Goal: Task Accomplishment & Management: Use online tool/utility

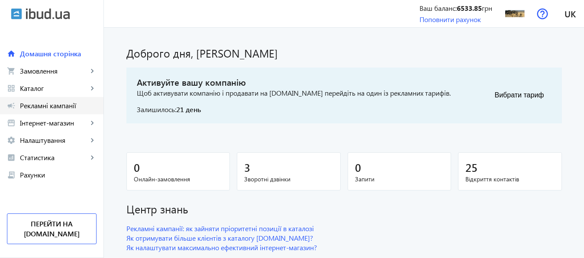
click at [72, 103] on span "Рекламні кампанії" at bounding box center [58, 105] width 77 height 9
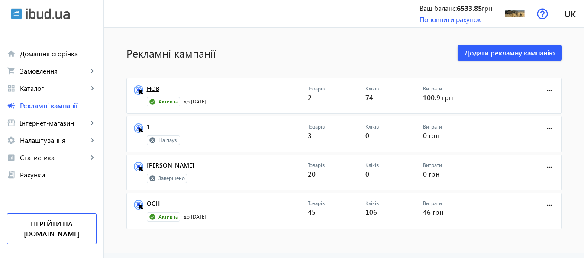
click at [148, 88] on link "НОВ" at bounding box center [227, 91] width 161 height 12
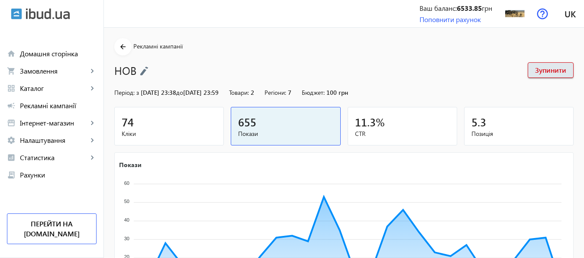
drag, startPoint x: 583, startPoint y: 41, endPoint x: 588, endPoint y: 47, distance: 8.0
click at [584, 47] on mat-sidenav-content "arrow_back Рекламні кампанії НОВ Зупинити Період: з [DATE] 23:38 до [DATE] 23:5…" at bounding box center [344, 223] width 480 height 391
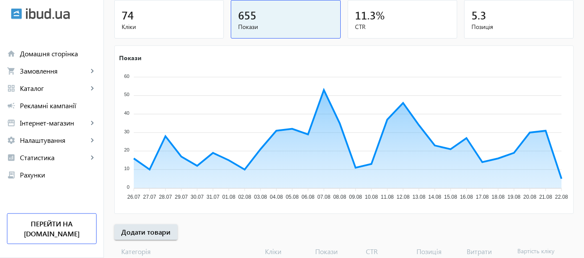
scroll to position [161, 0]
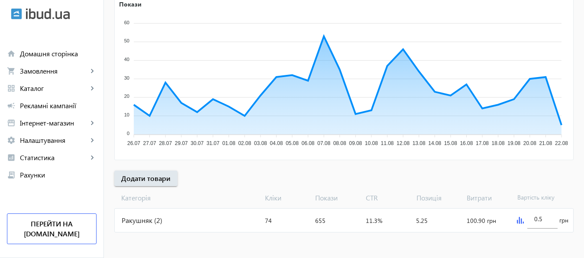
click at [519, 220] on img at bounding box center [520, 220] width 7 height 7
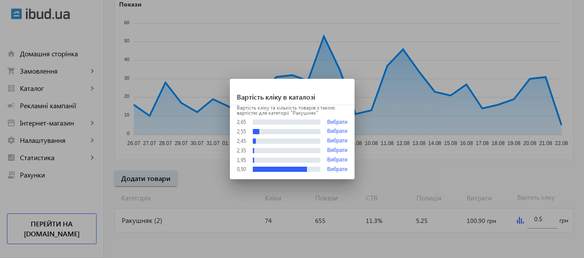
scroll to position [0, 0]
click at [45, 105] on div at bounding box center [292, 129] width 584 height 258
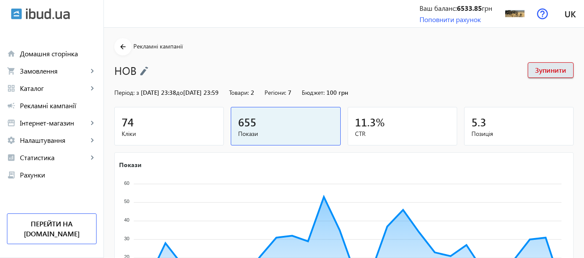
scroll to position [161, 0]
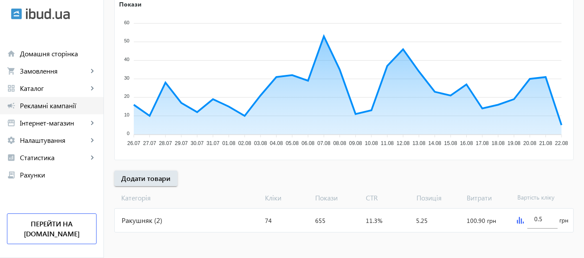
click at [45, 105] on span "Рекламні кампанії" at bounding box center [58, 105] width 77 height 9
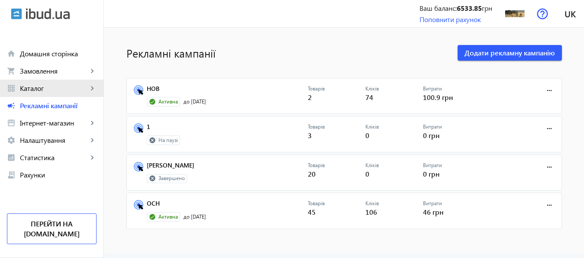
click at [35, 90] on span "Каталог" at bounding box center [54, 88] width 68 height 9
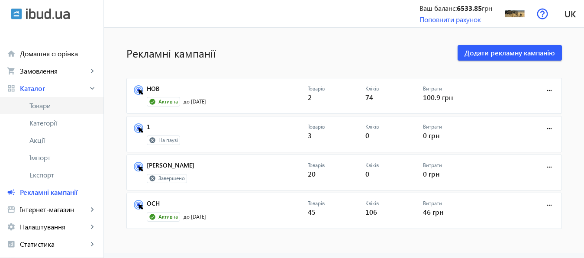
click at [37, 107] on span "Товари" at bounding box center [62, 105] width 67 height 9
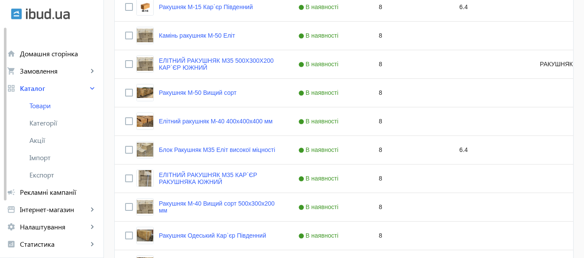
scroll to position [910, 0]
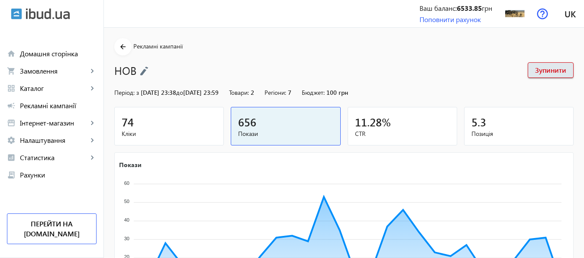
scroll to position [161, 0]
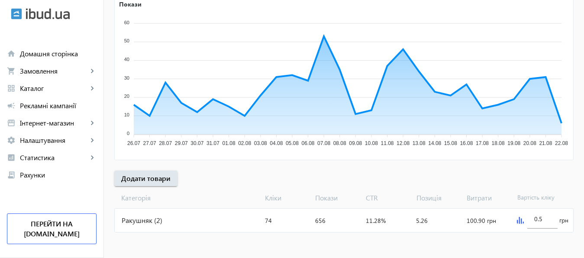
click at [519, 224] on div "0.5 грн" at bounding box center [543, 220] width 60 height 23
click at [519, 221] on img at bounding box center [520, 220] width 7 height 7
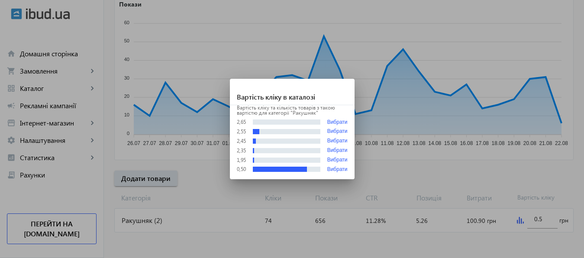
scroll to position [0, 0]
